Goal: Task Accomplishment & Management: Manage account settings

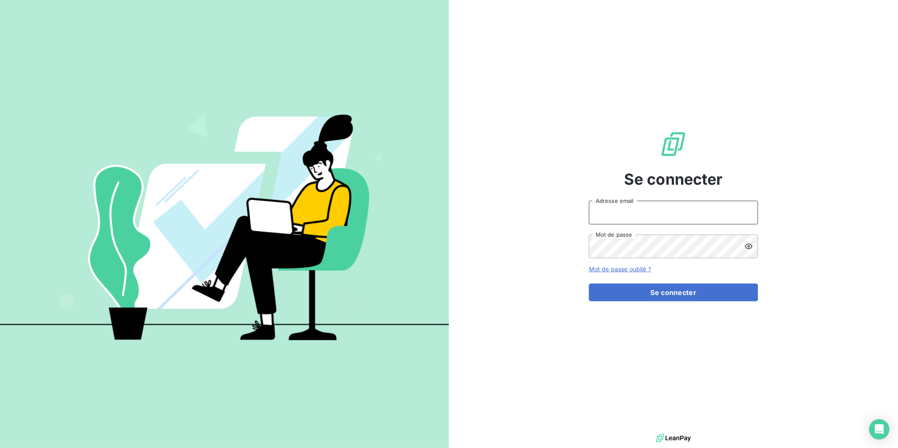
type input "[PERSON_NAME][EMAIL_ADDRESS][DOMAIN_NAME]"
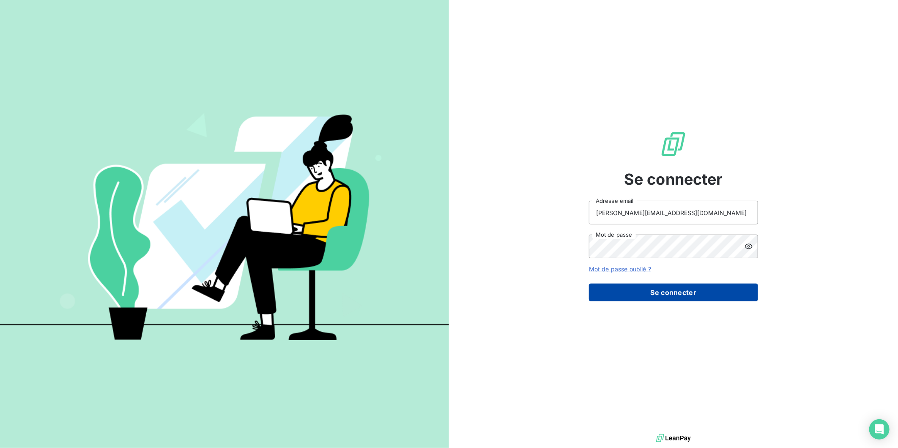
click at [690, 295] on button "Se connecter" at bounding box center [673, 293] width 169 height 18
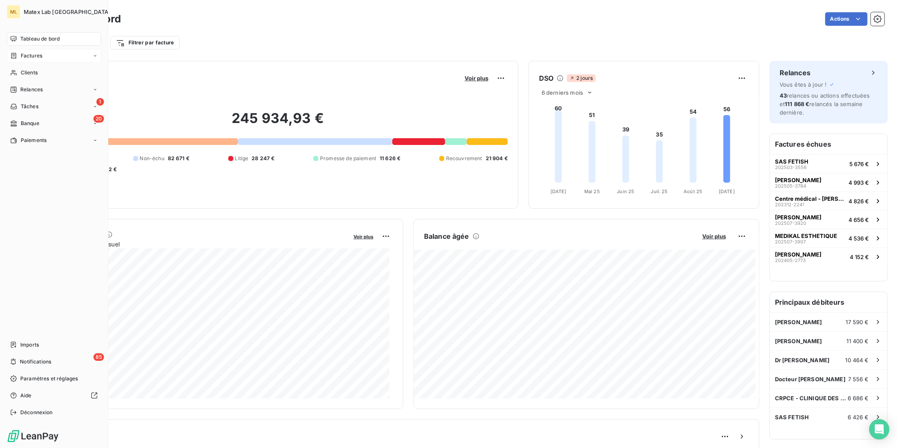
click at [34, 53] on span "Factures" at bounding box center [32, 56] width 22 height 8
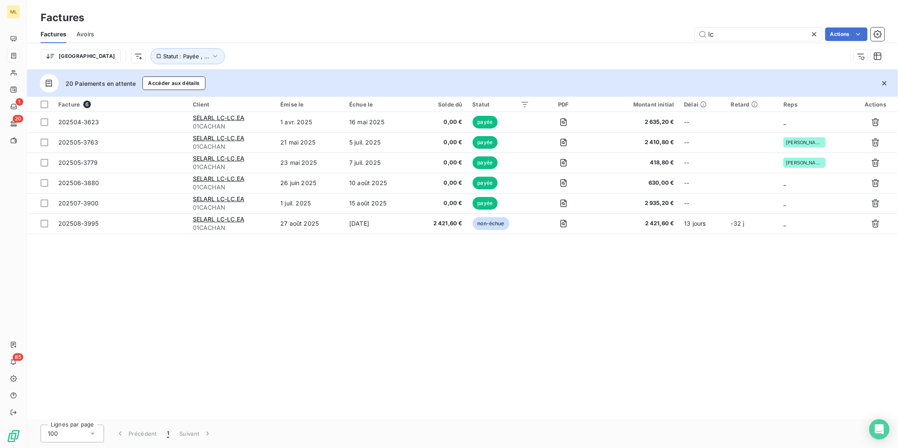
drag, startPoint x: 687, startPoint y: 35, endPoint x: 673, endPoint y: 36, distance: 14.4
click at [673, 36] on div "lc Actions" at bounding box center [494, 34] width 781 height 14
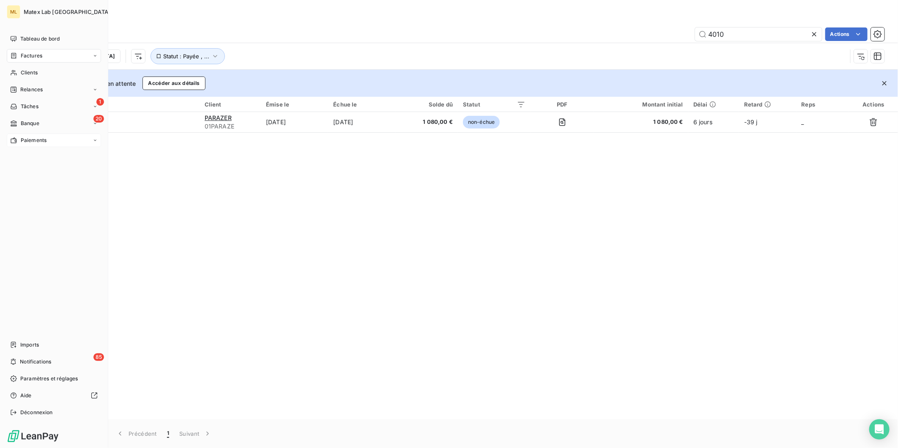
type input "4010"
click at [33, 137] on span "Paiements" at bounding box center [34, 141] width 26 height 8
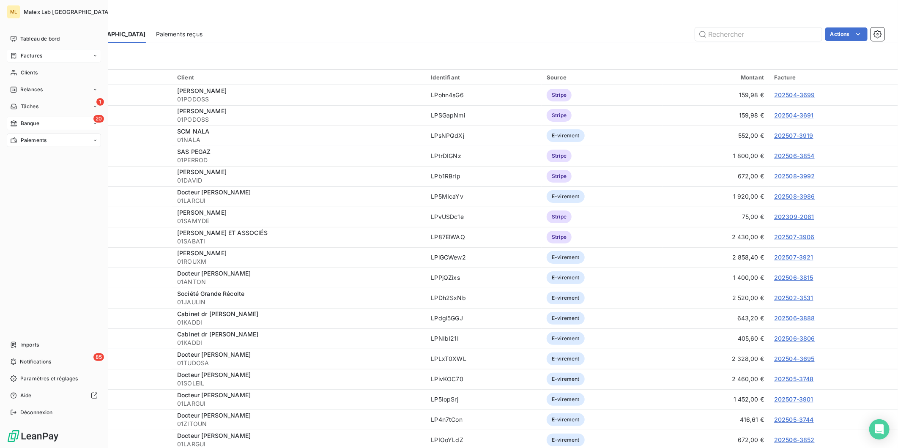
click at [28, 118] on div "20 Banque" at bounding box center [54, 124] width 94 height 14
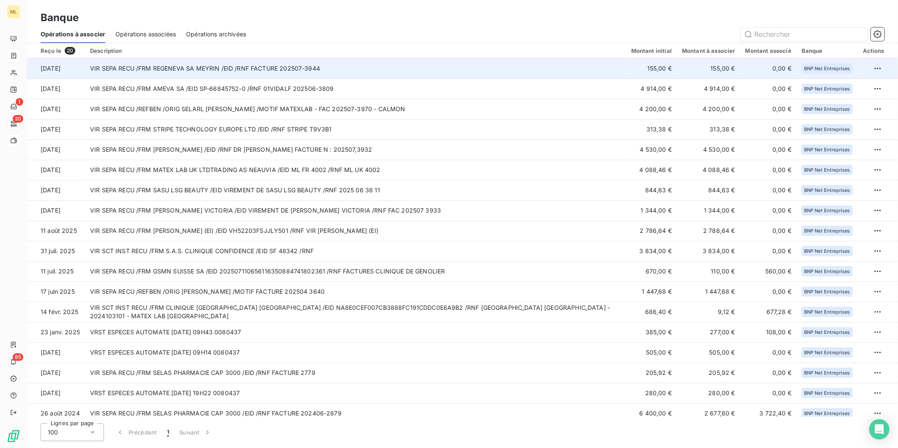
click at [376, 69] on td "VIR SEPA RECU /FRM REGENEVA SA MEYRIN /EID /RNF FACTURE 202507-3944" at bounding box center [355, 68] width 541 height 20
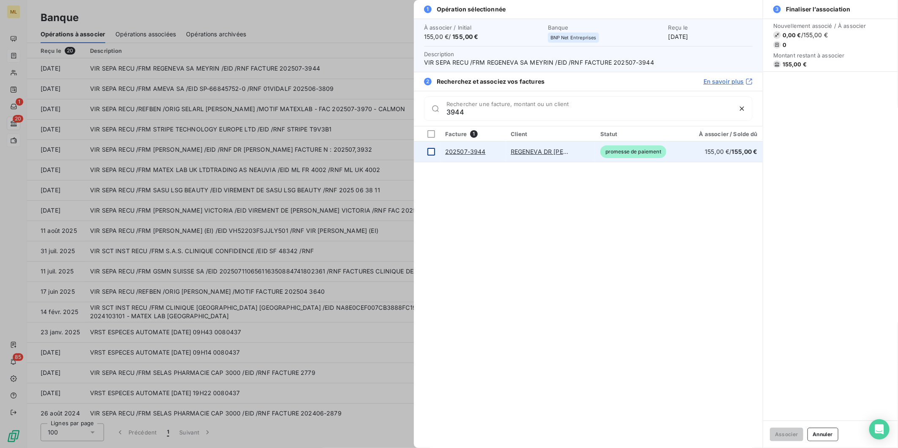
type input "3944"
click at [430, 151] on div at bounding box center [431, 152] width 8 height 8
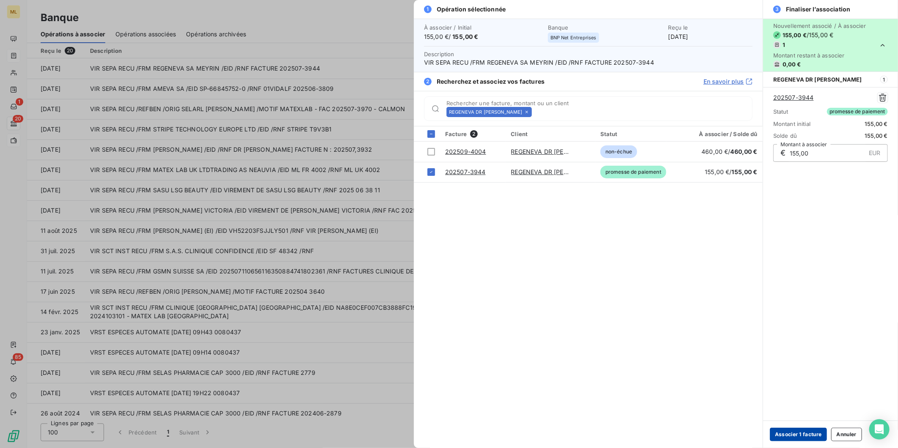
click at [803, 436] on button "Associer 1 facture" at bounding box center [798, 435] width 57 height 14
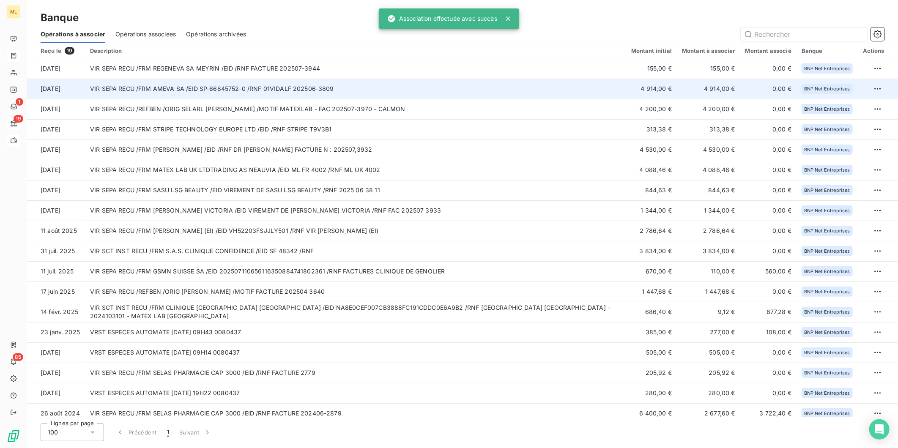
click at [453, 89] on td "VIR SEPA RECU /FRM AMEVA SA /EID SP-66845752-0 /RNF 01VIDALF 202506-3809" at bounding box center [355, 89] width 541 height 20
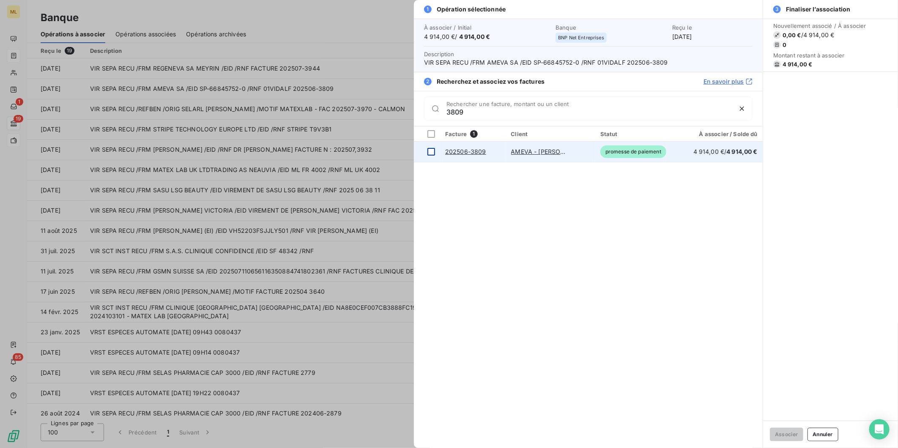
type input "3809"
click at [429, 151] on div at bounding box center [431, 152] width 8 height 8
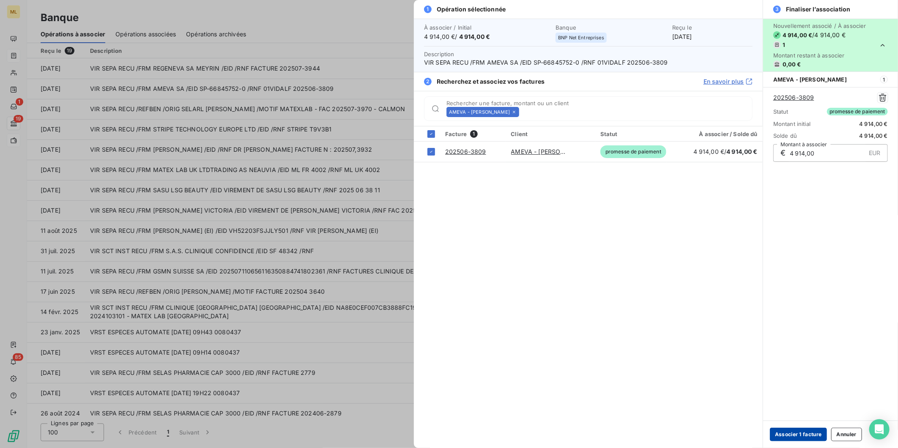
click at [806, 433] on button "Associer 1 facture" at bounding box center [798, 435] width 57 height 14
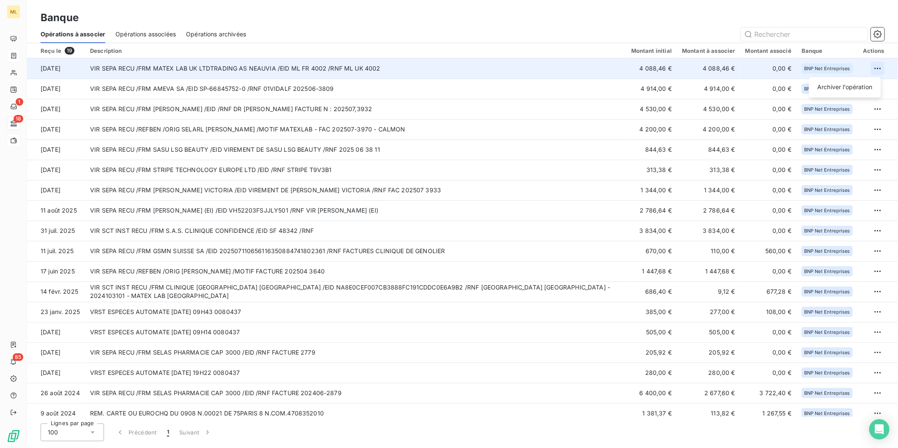
click at [871, 68] on html "ML 1 18 85 Banque Opérations à associer Opérations associées Opérations archivé…" at bounding box center [449, 224] width 898 height 448
click at [855, 85] on div "Archiver l’opération" at bounding box center [844, 87] width 65 height 14
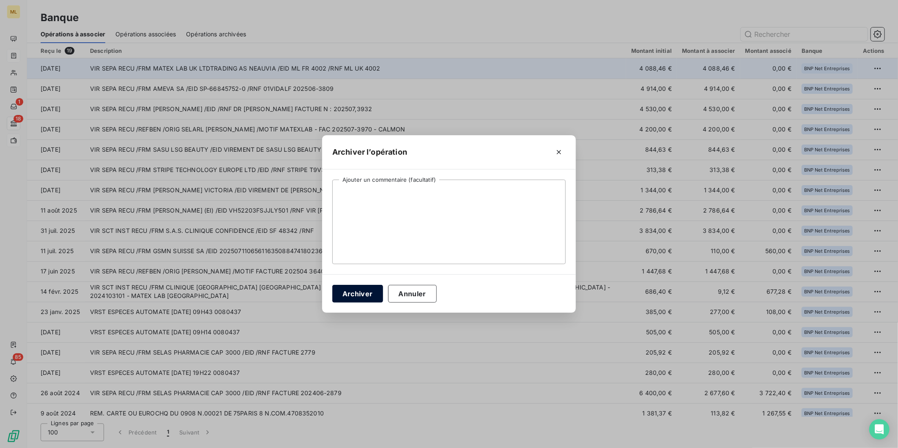
click at [361, 294] on button "Archiver" at bounding box center [357, 294] width 51 height 18
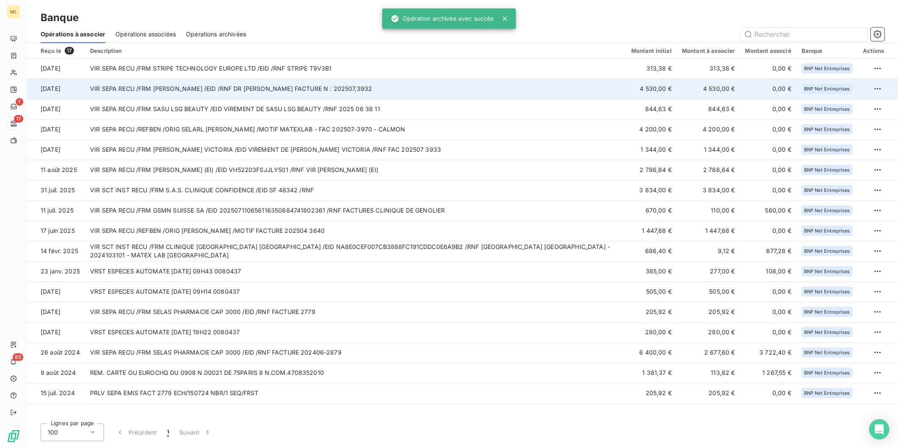
click at [485, 85] on td "VIR SEPA RECU /FRM [PERSON_NAME] /EID /RNF DR [PERSON_NAME] FACTURE N : 202507,…" at bounding box center [355, 89] width 541 height 20
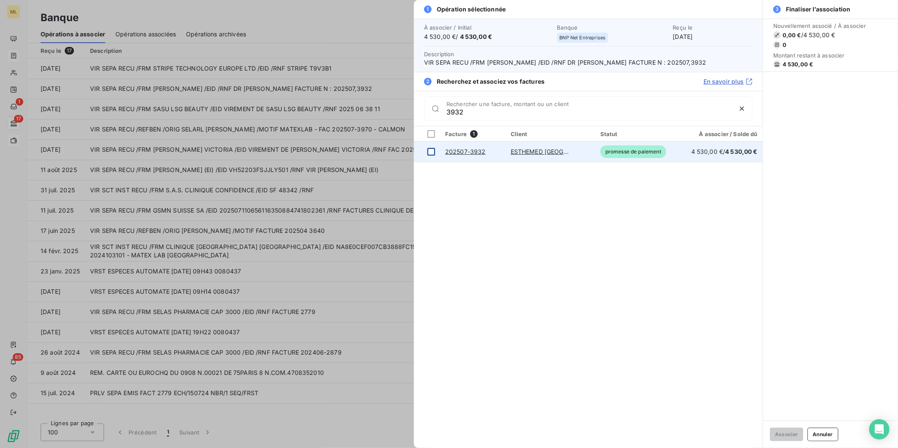
type input "3932"
click at [432, 148] on div at bounding box center [431, 152] width 8 height 8
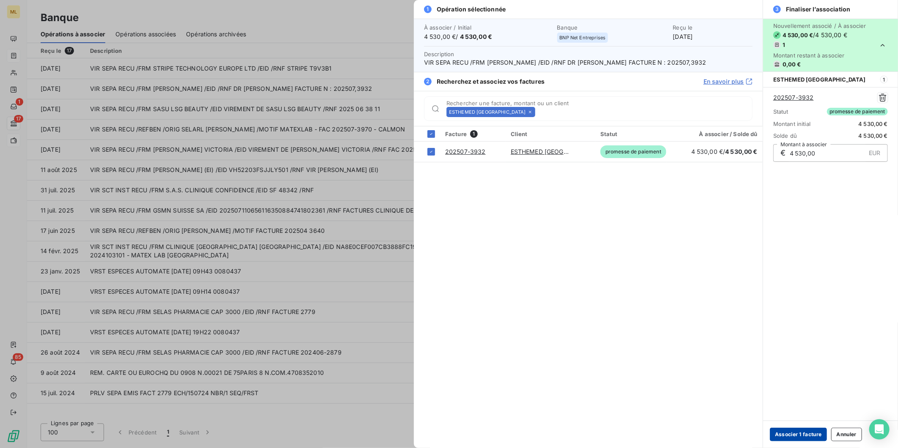
click at [810, 437] on button "Associer 1 facture" at bounding box center [798, 435] width 57 height 14
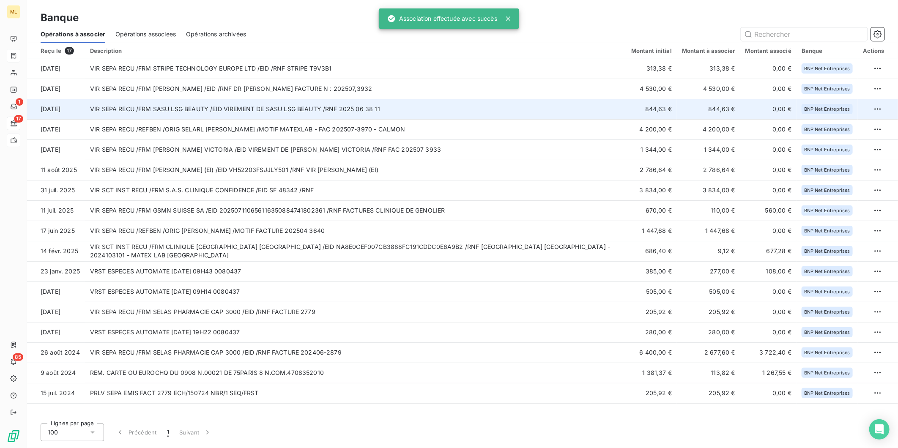
click at [517, 109] on td "VIR SEPA RECU /FRM SASU LSG BEAUTY /EID VIREMENT DE SASU LSG BEAUTY /RNF 2025 0…" at bounding box center [355, 109] width 541 height 20
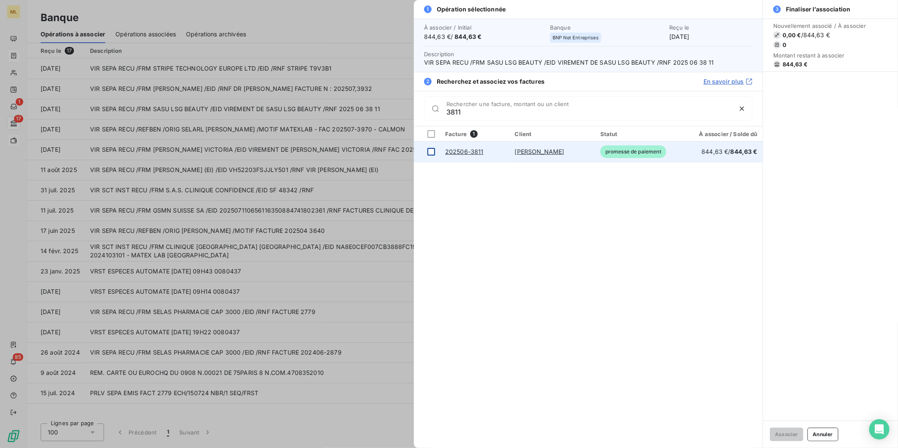
type input "3811"
click at [432, 151] on div at bounding box center [431, 152] width 8 height 8
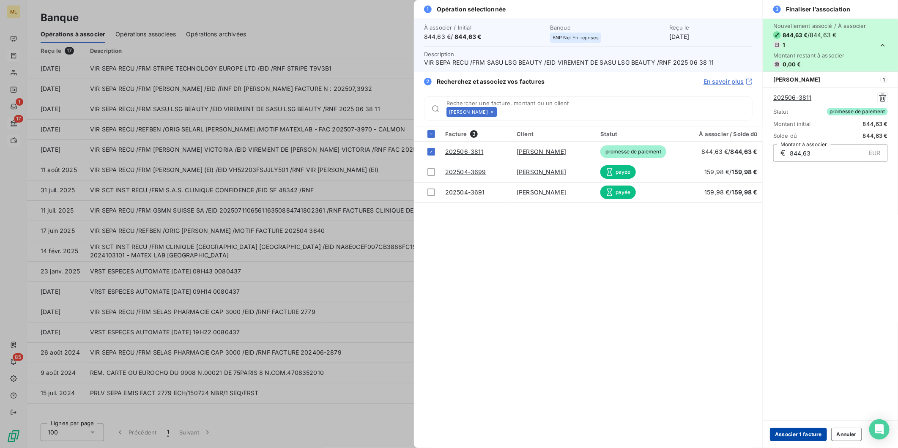
click at [790, 436] on button "Associer 1 facture" at bounding box center [798, 435] width 57 height 14
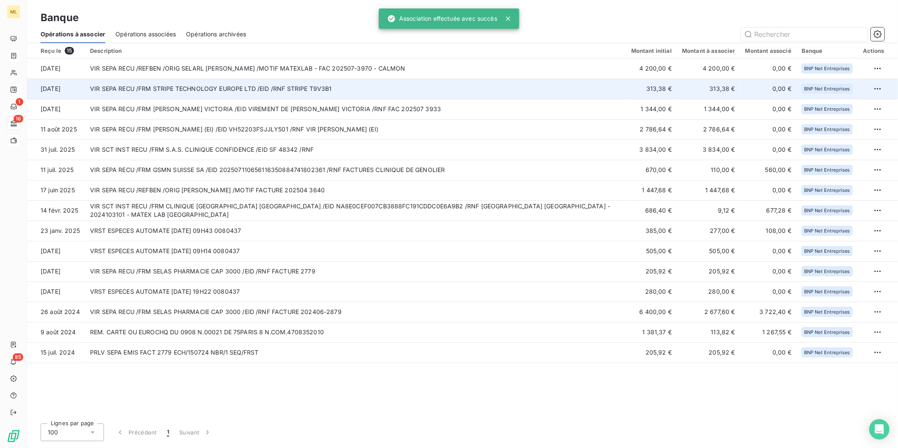
click at [522, 86] on td "VIR SEPA RECU /FRM STRIPE TECHNOLOGY EUROPE LTD /EID /RNF STRIPE T9V3B1" at bounding box center [355, 89] width 541 height 20
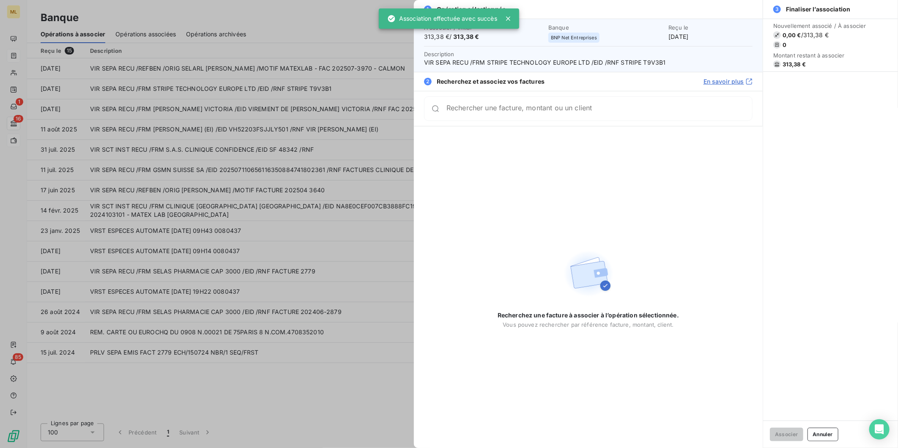
click at [538, 113] on input "Rechercher une facture, montant ou un client" at bounding box center [600, 108] width 306 height 8
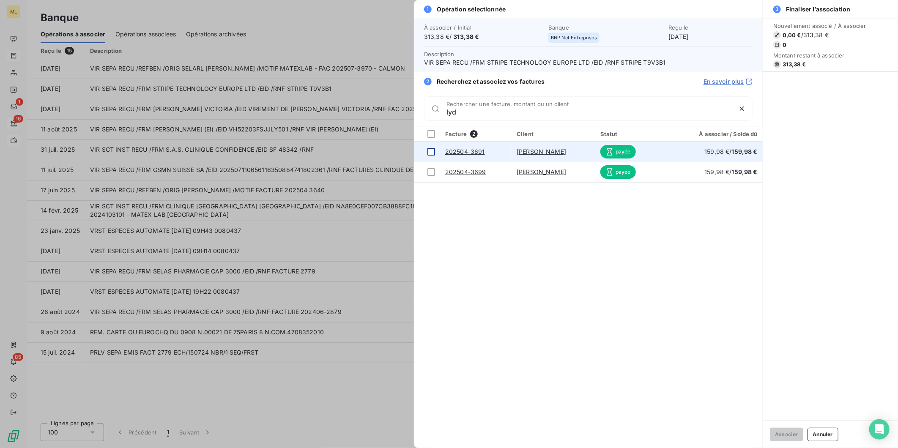
type input "lyd"
click at [432, 153] on div at bounding box center [431, 152] width 8 height 8
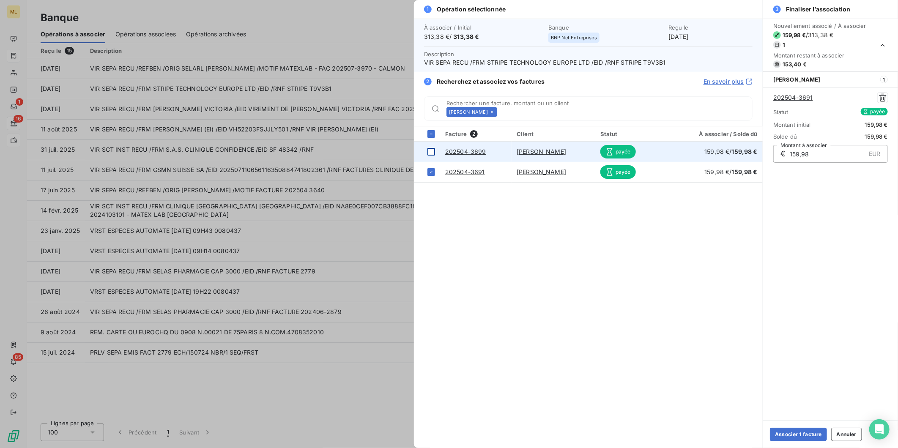
click at [428, 151] on div at bounding box center [431, 152] width 8 height 8
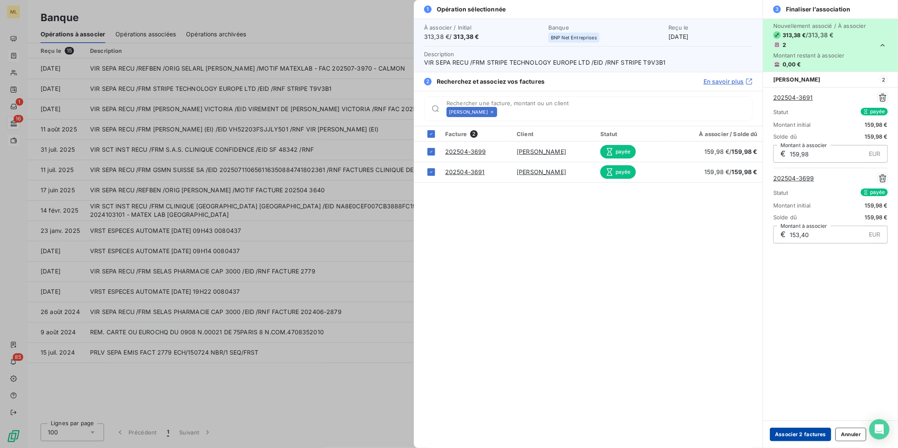
click at [804, 433] on button "Associer 2 factures" at bounding box center [800, 435] width 61 height 14
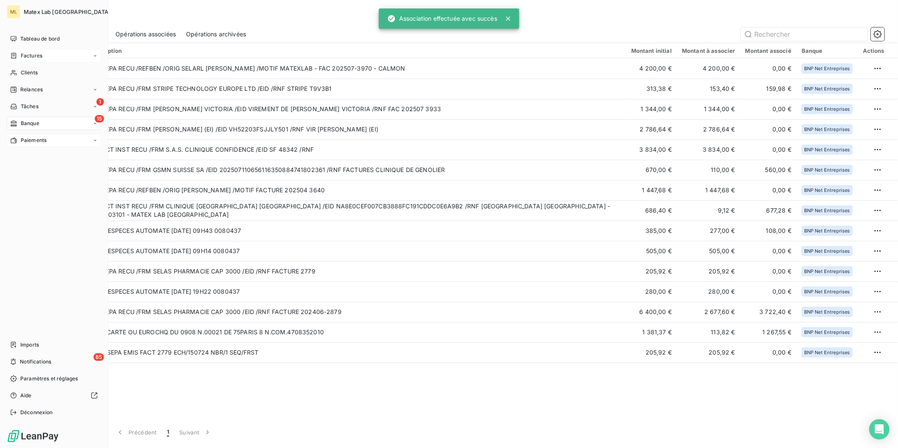
click at [17, 54] on icon at bounding box center [13, 55] width 7 height 7
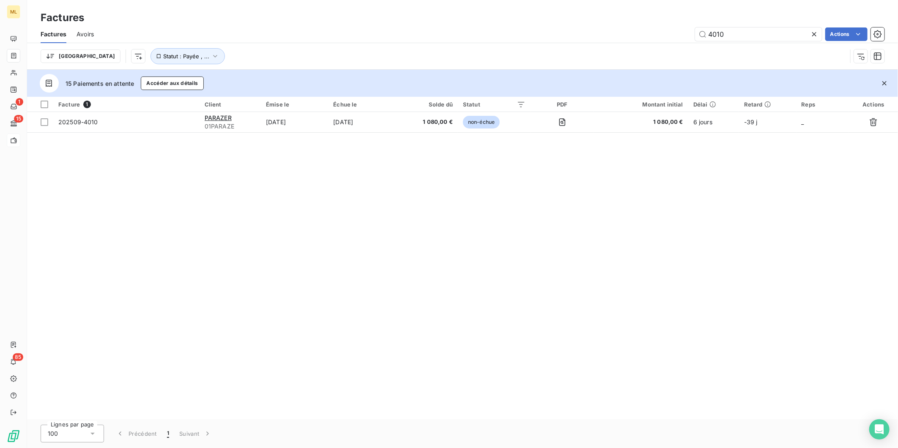
drag, startPoint x: 694, startPoint y: 30, endPoint x: 629, endPoint y: 30, distance: 64.7
click at [636, 31] on div "4010 Actions" at bounding box center [494, 34] width 781 height 14
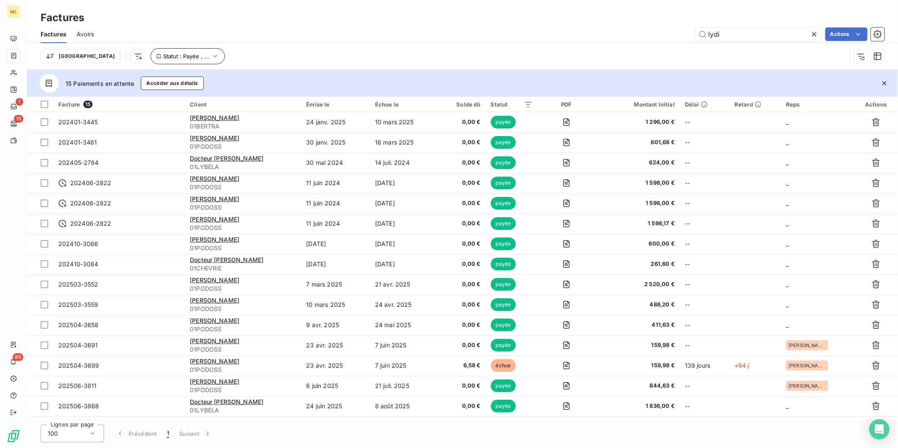
type input "lydi"
click at [165, 49] on button "Statut : Payée , ..." at bounding box center [188, 56] width 74 height 16
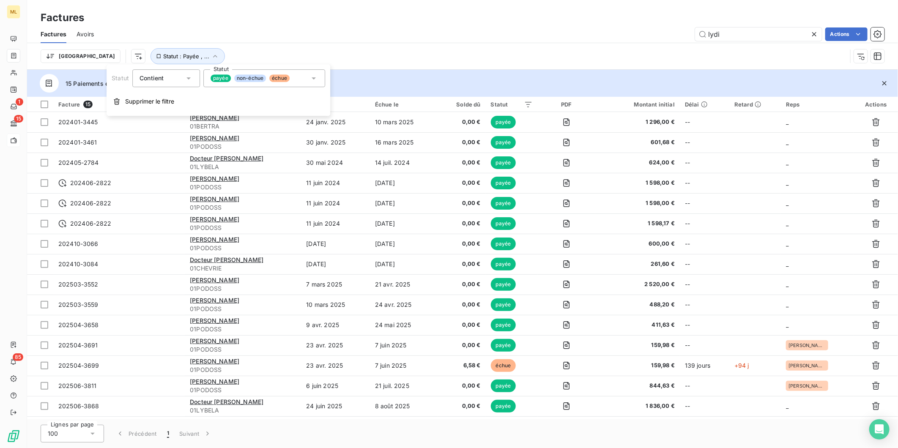
click at [274, 76] on span "échue" at bounding box center [279, 78] width 20 height 8
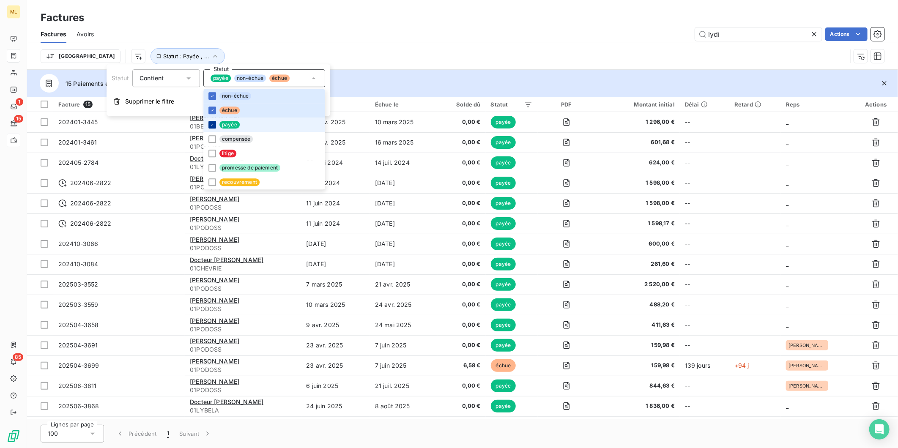
click at [211, 123] on icon at bounding box center [212, 124] width 5 height 5
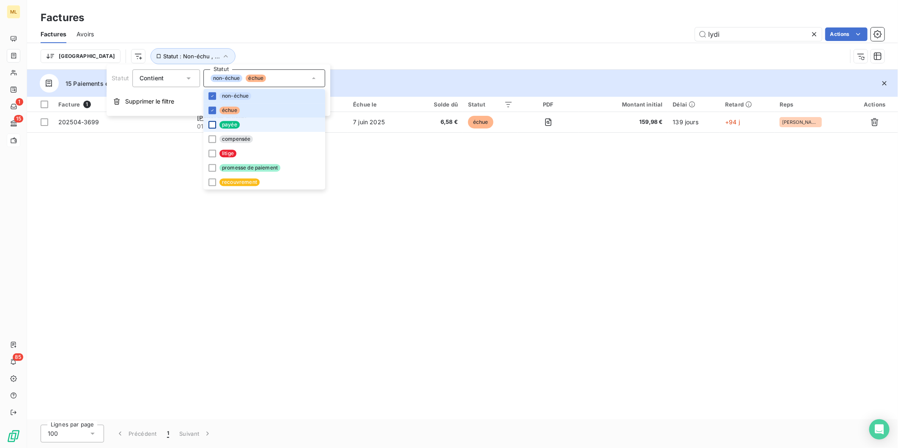
click at [552, 53] on div "Trier Statut : Non-échu , ..." at bounding box center [444, 56] width 806 height 16
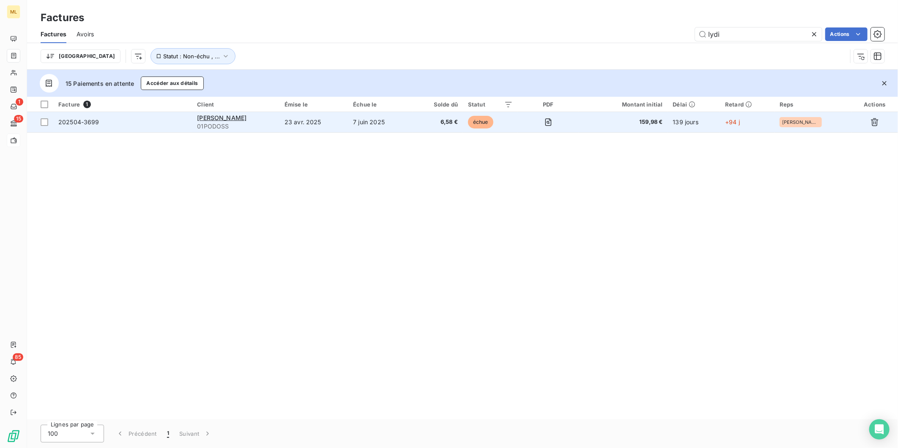
click at [433, 123] on span "6,58 €" at bounding box center [438, 122] width 40 height 8
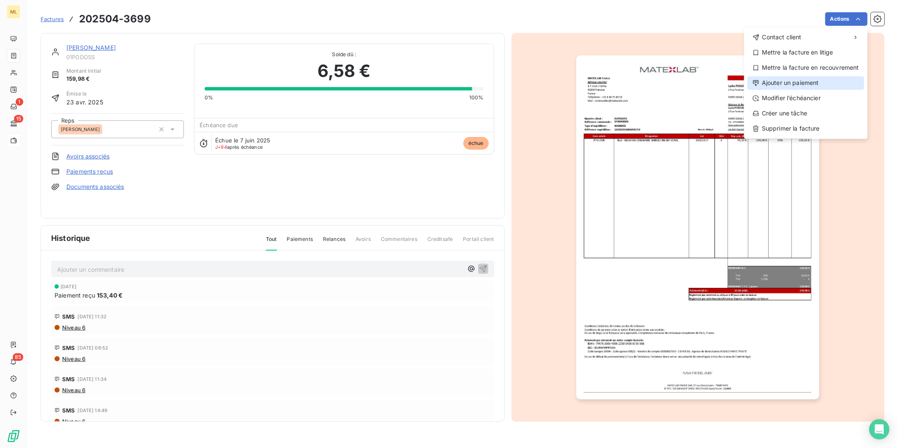
click at [812, 87] on div "Ajouter un paiement" at bounding box center [806, 83] width 117 height 14
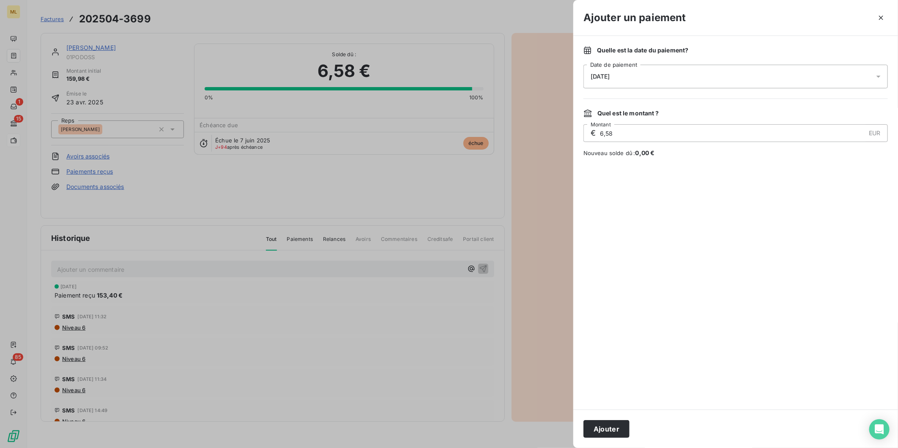
click at [610, 430] on button "Ajouter" at bounding box center [607, 429] width 46 height 18
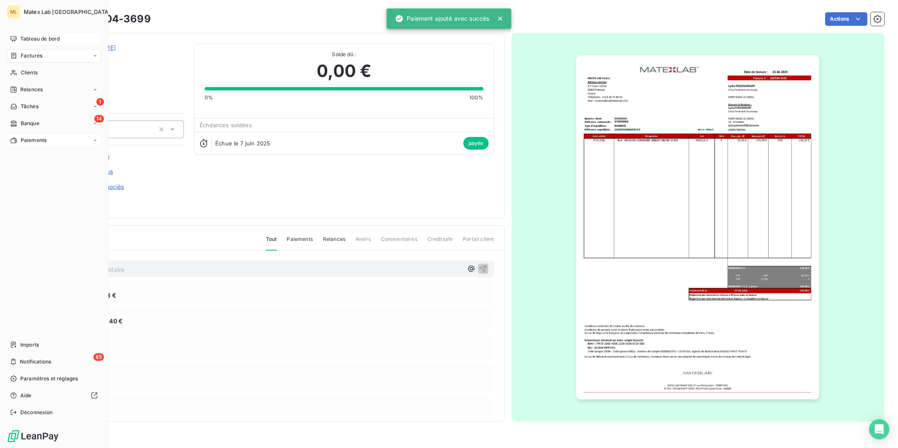
click at [47, 36] on span "Tableau de bord" at bounding box center [39, 39] width 39 height 8
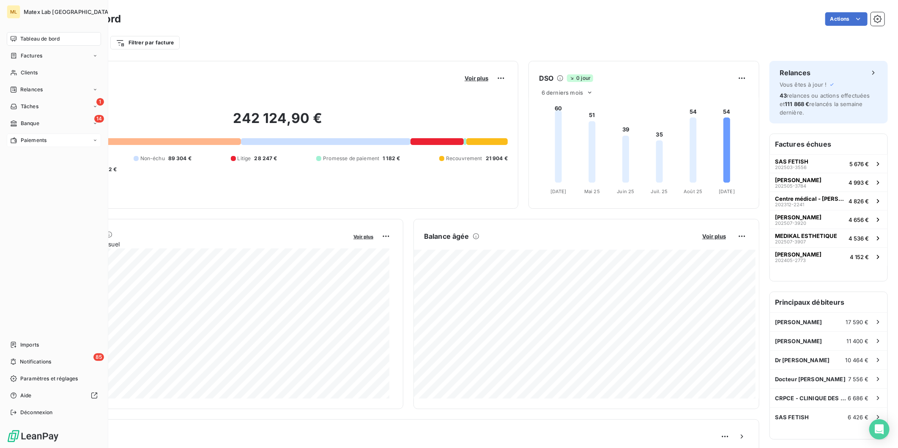
click at [19, 35] on div "Tableau de bord" at bounding box center [54, 39] width 94 height 14
